Goal: Information Seeking & Learning: Compare options

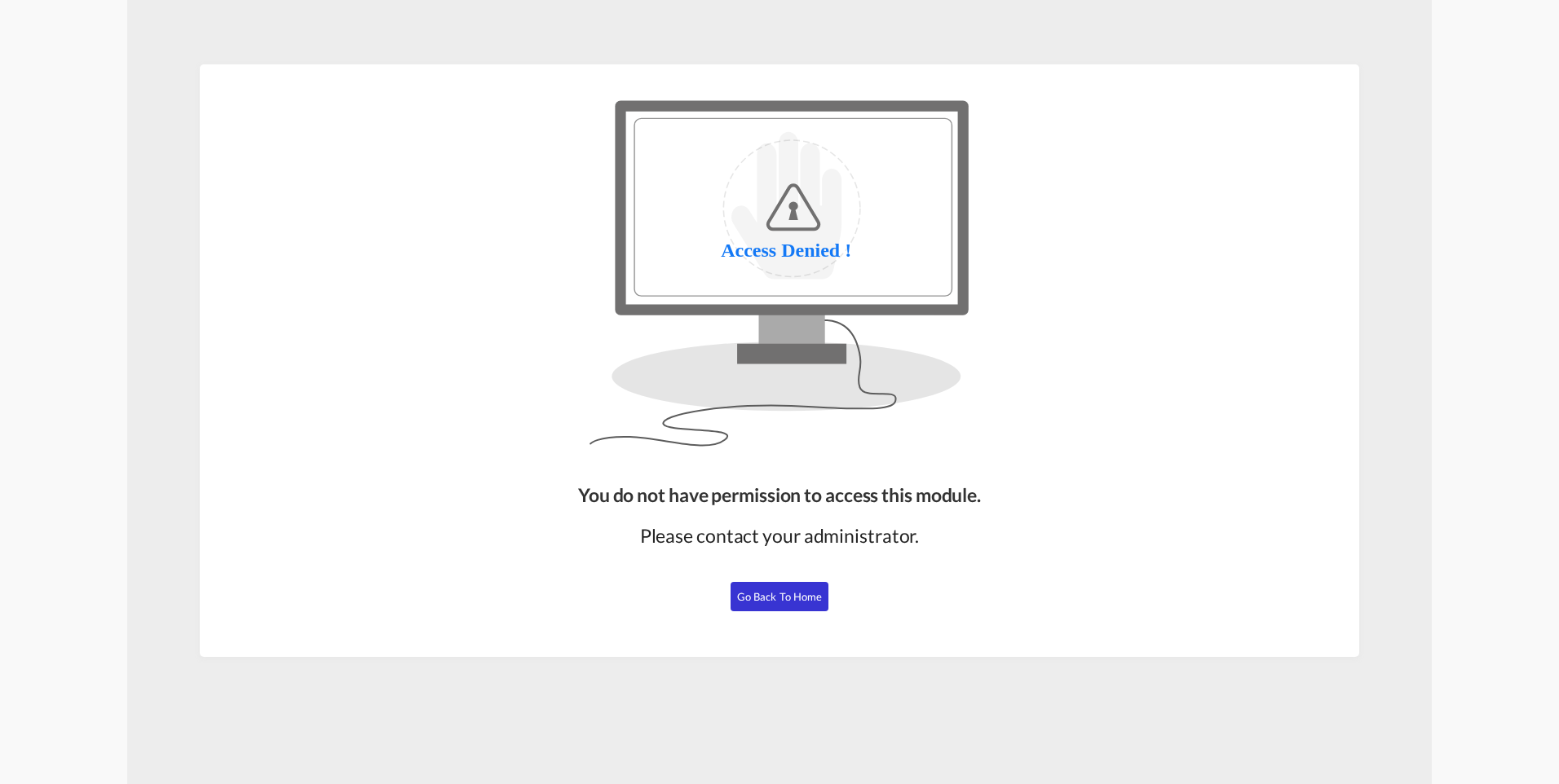
click at [762, 573] on div "You do not have permission to access this module. Please contact your administr…" at bounding box center [780, 563] width 416 height 175
click at [775, 593] on span "Go Back to Home" at bounding box center [780, 596] width 85 height 13
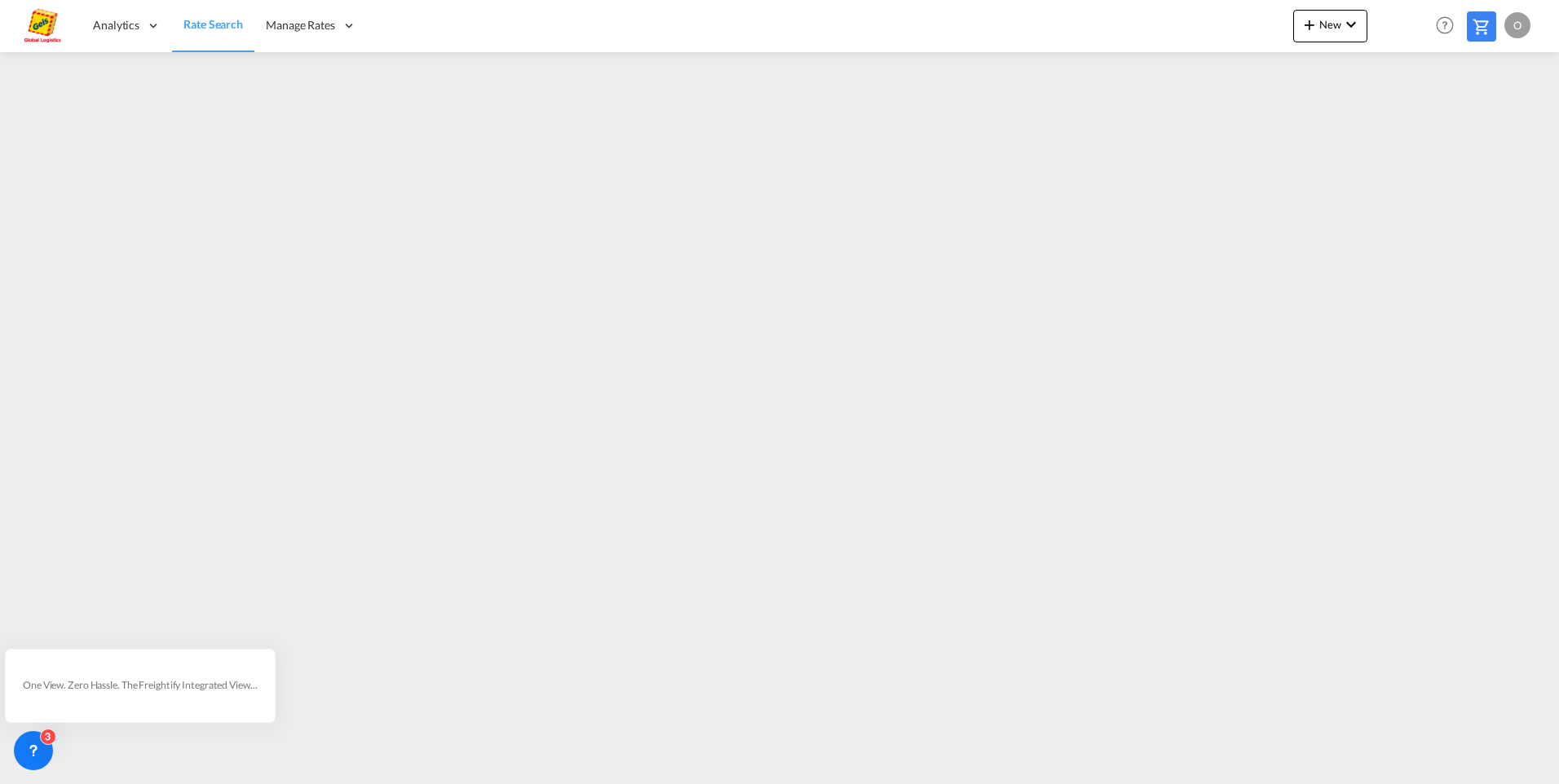
click at [220, 32] on span "Rate Search" at bounding box center [213, 24] width 60 height 16
click at [213, 30] on span "Rate Search" at bounding box center [213, 24] width 60 height 14
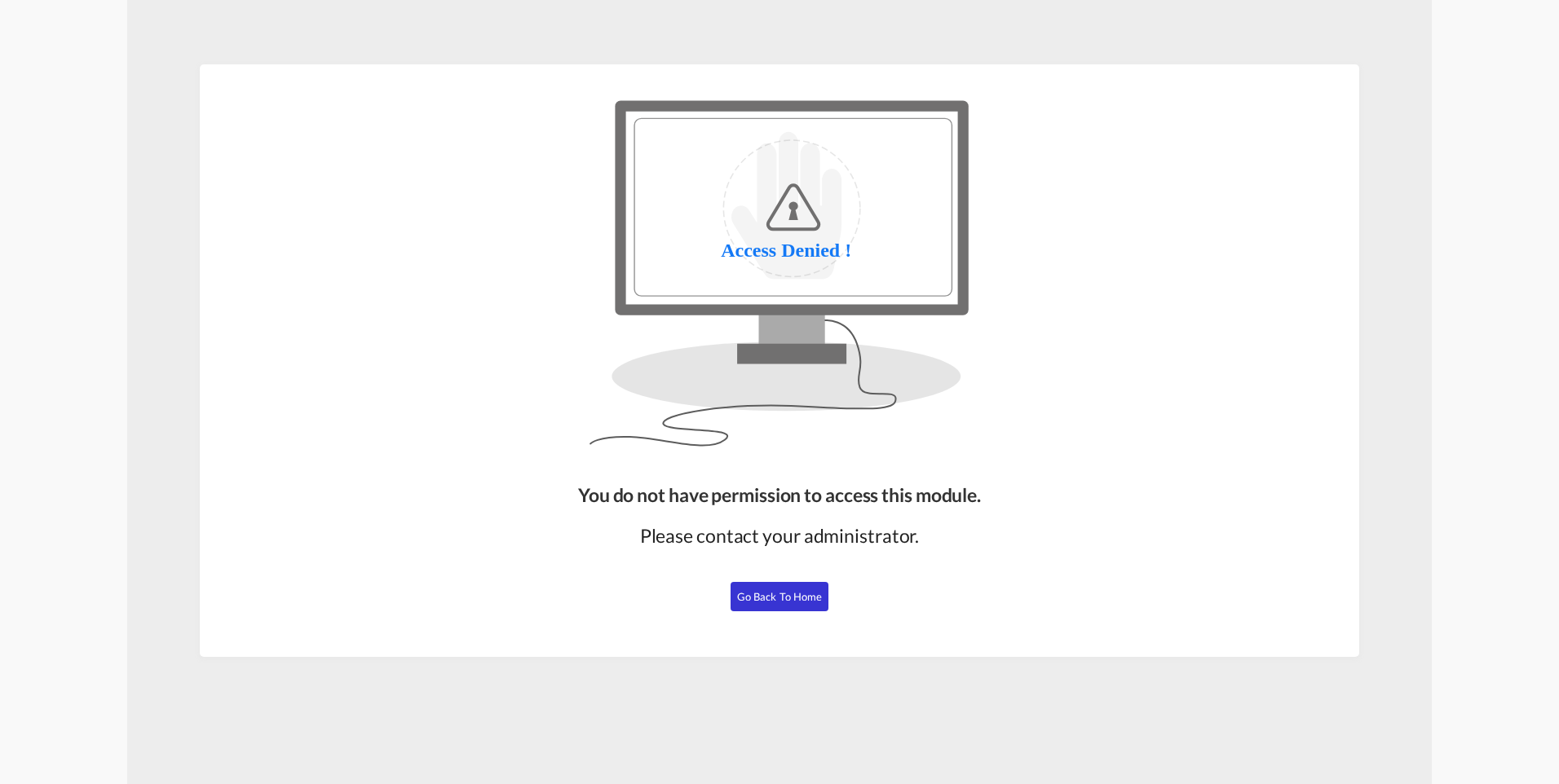
click at [784, 593] on span "Go Back to Home" at bounding box center [780, 596] width 85 height 13
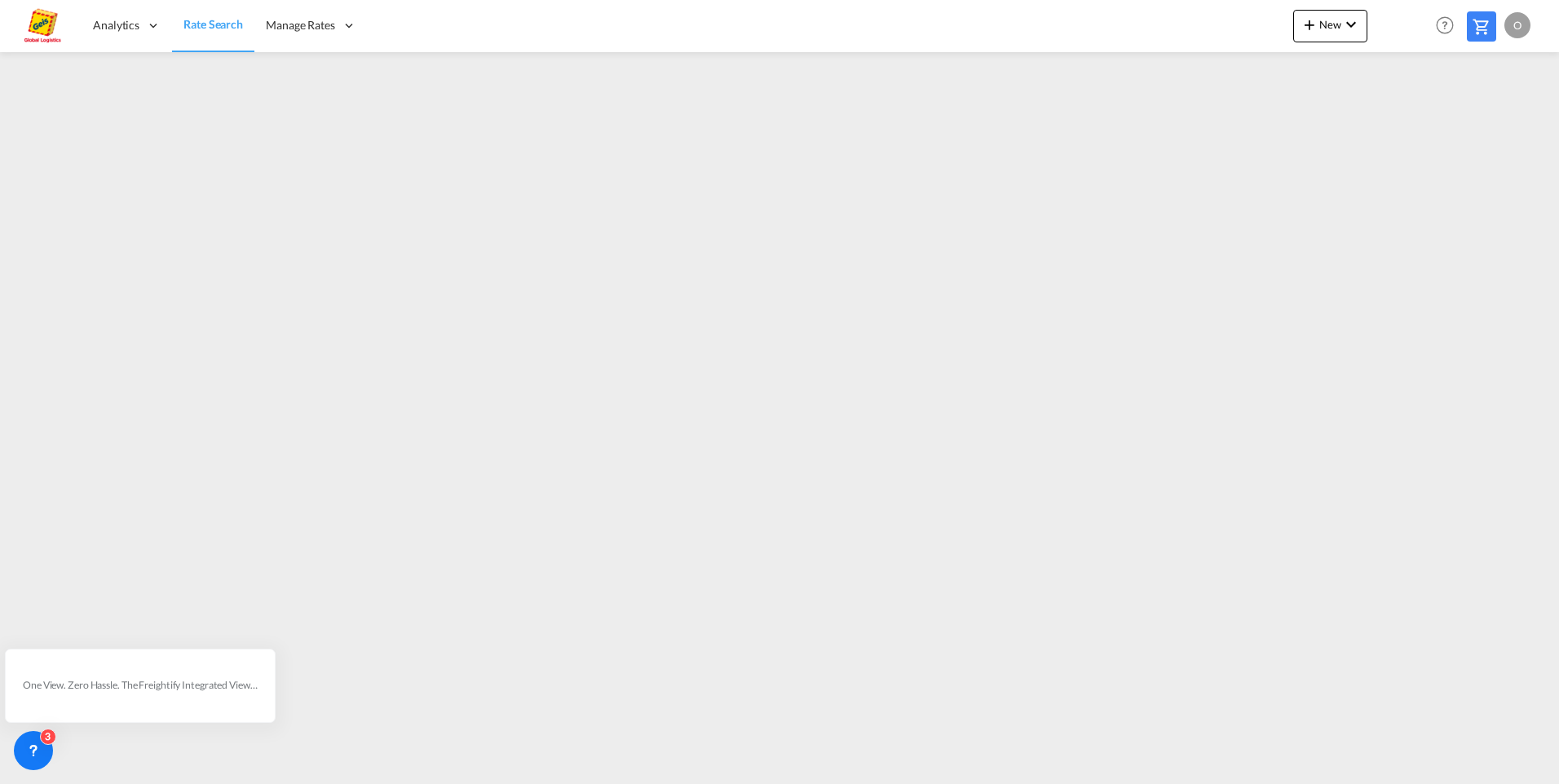
click at [213, 28] on span "Rate Search" at bounding box center [213, 24] width 60 height 14
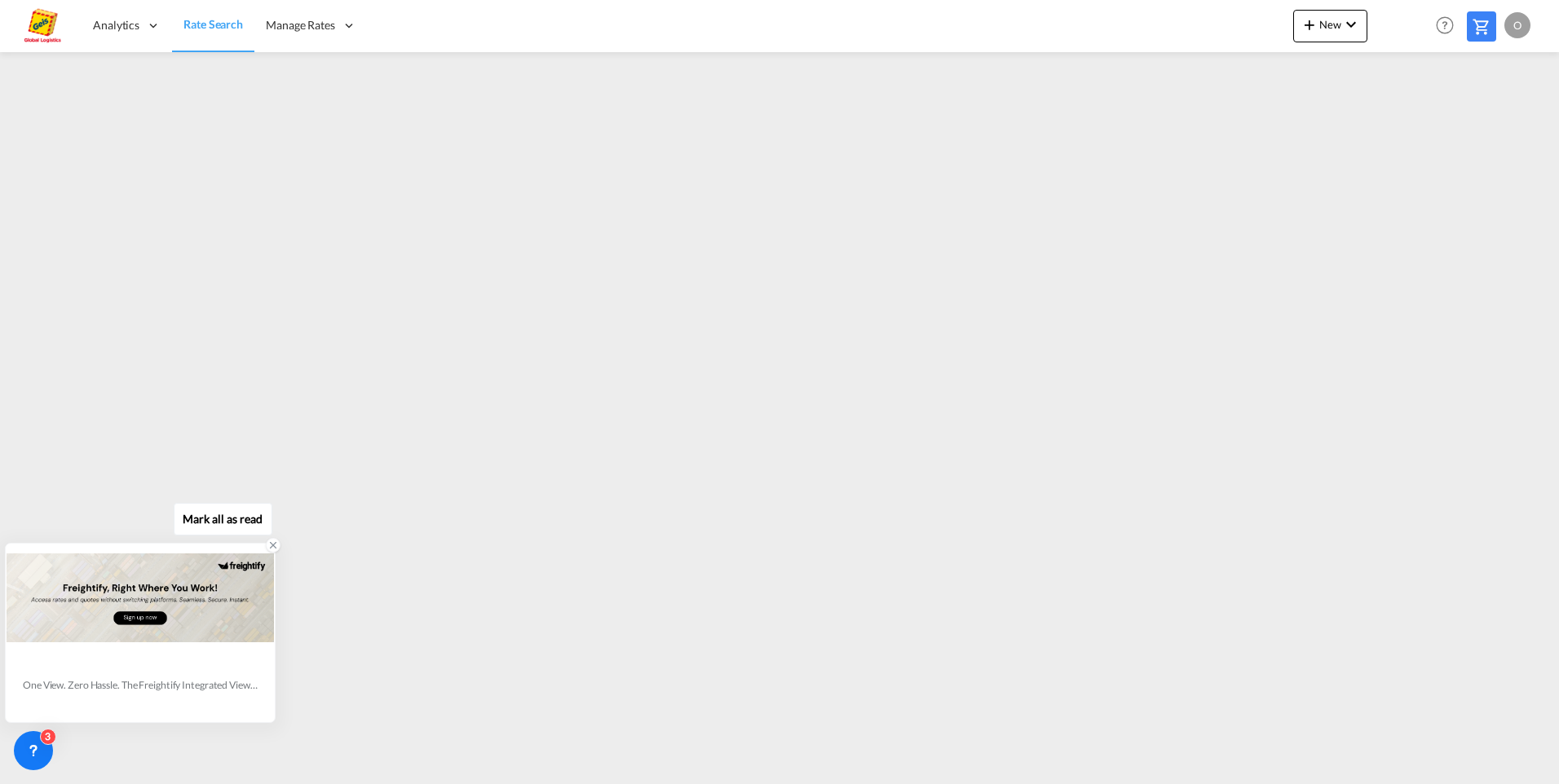
click at [273, 547] on icon at bounding box center [273, 545] width 12 height 12
